Goal: Find specific page/section: Find specific page/section

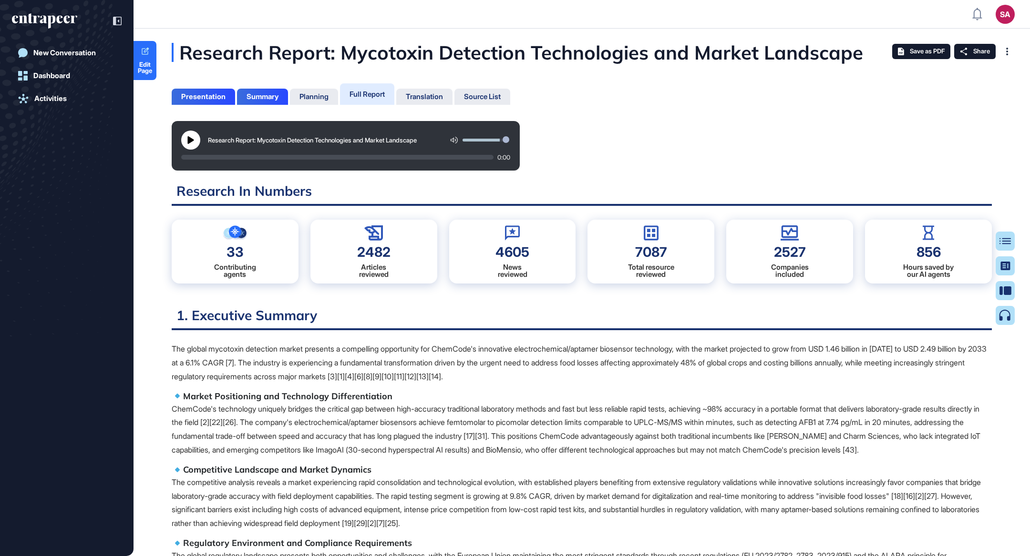
scroll to position [4, 0]
click at [729, 273] on div "2527 Companies included" at bounding box center [789, 252] width 127 height 64
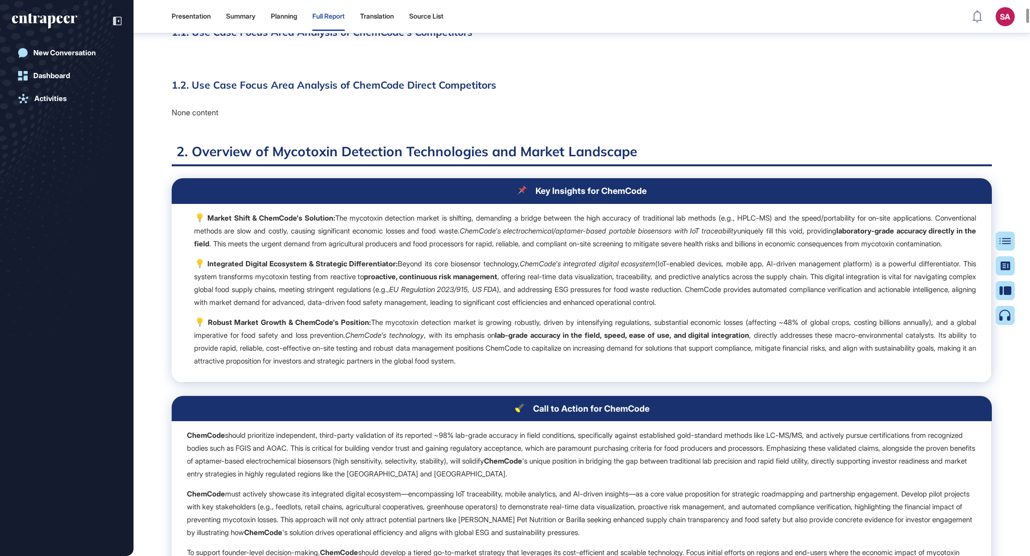
scroll to position [0, 0]
